Goal: Task Accomplishment & Management: Use online tool/utility

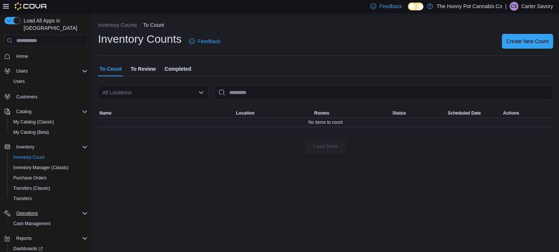
scroll to position [25, 0]
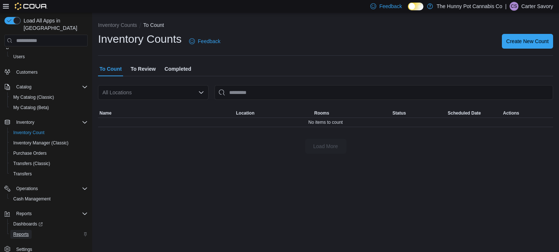
click at [18, 231] on span "Reports" at bounding box center [20, 234] width 15 height 6
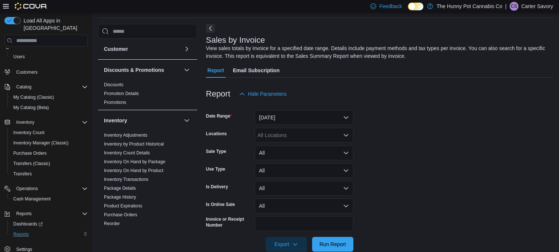
scroll to position [39, 0]
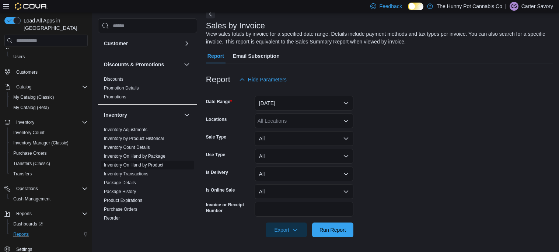
click at [142, 166] on link "Inventory On Hand by Product" at bounding box center [133, 164] width 59 height 5
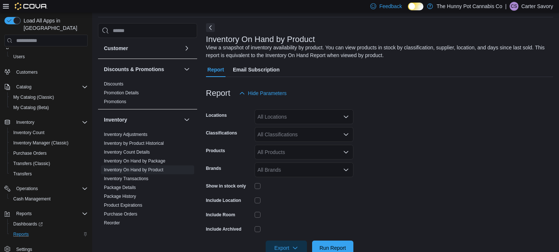
scroll to position [24, 0]
click at [287, 120] on div "All Locations" at bounding box center [304, 117] width 99 height 15
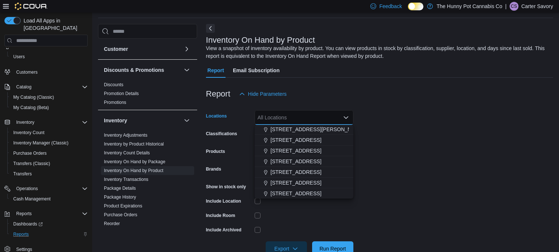
scroll to position [271, 0]
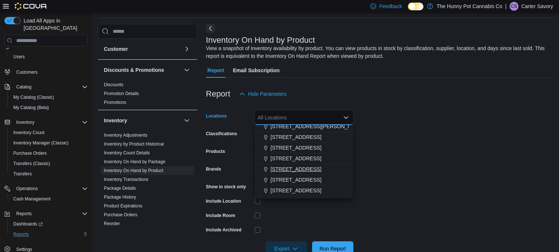
click at [287, 171] on span "[STREET_ADDRESS]" at bounding box center [295, 168] width 51 height 7
click at [329, 218] on div at bounding box center [304, 215] width 99 height 11
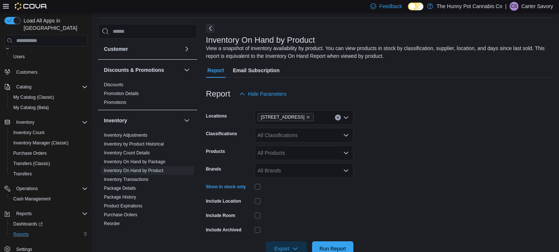
click at [290, 156] on div "All Products" at bounding box center [304, 153] width 99 height 15
click at [343, 155] on div "All Products Combo box. Selected. Combo box input. All Products. Type some text…" at bounding box center [304, 153] width 99 height 15
click at [298, 197] on div at bounding box center [304, 200] width 99 height 11
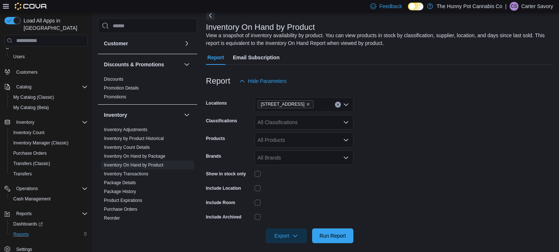
scroll to position [43, 0]
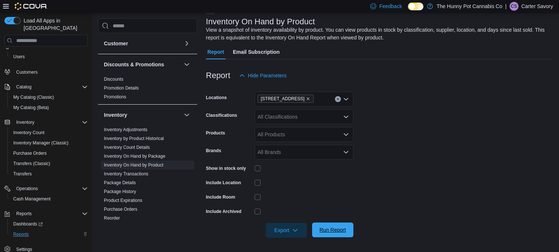
click at [322, 227] on span "Run Report" at bounding box center [332, 229] width 27 height 7
click at [332, 234] on span "Run Report" at bounding box center [332, 229] width 32 height 15
click at [290, 182] on div at bounding box center [304, 183] width 99 height 6
click at [322, 228] on span "Run Report" at bounding box center [332, 229] width 27 height 7
click at [291, 231] on span "Export" at bounding box center [286, 229] width 32 height 15
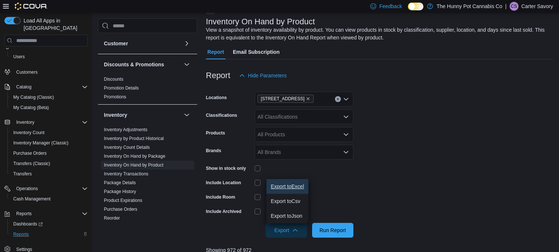
click at [287, 186] on span "Export to Excel" at bounding box center [287, 186] width 33 height 6
click at [298, 232] on icon "button" at bounding box center [295, 230] width 6 height 6
click at [284, 187] on span "Export to Excel" at bounding box center [287, 186] width 33 height 6
